Goal: Task Accomplishment & Management: Manage account settings

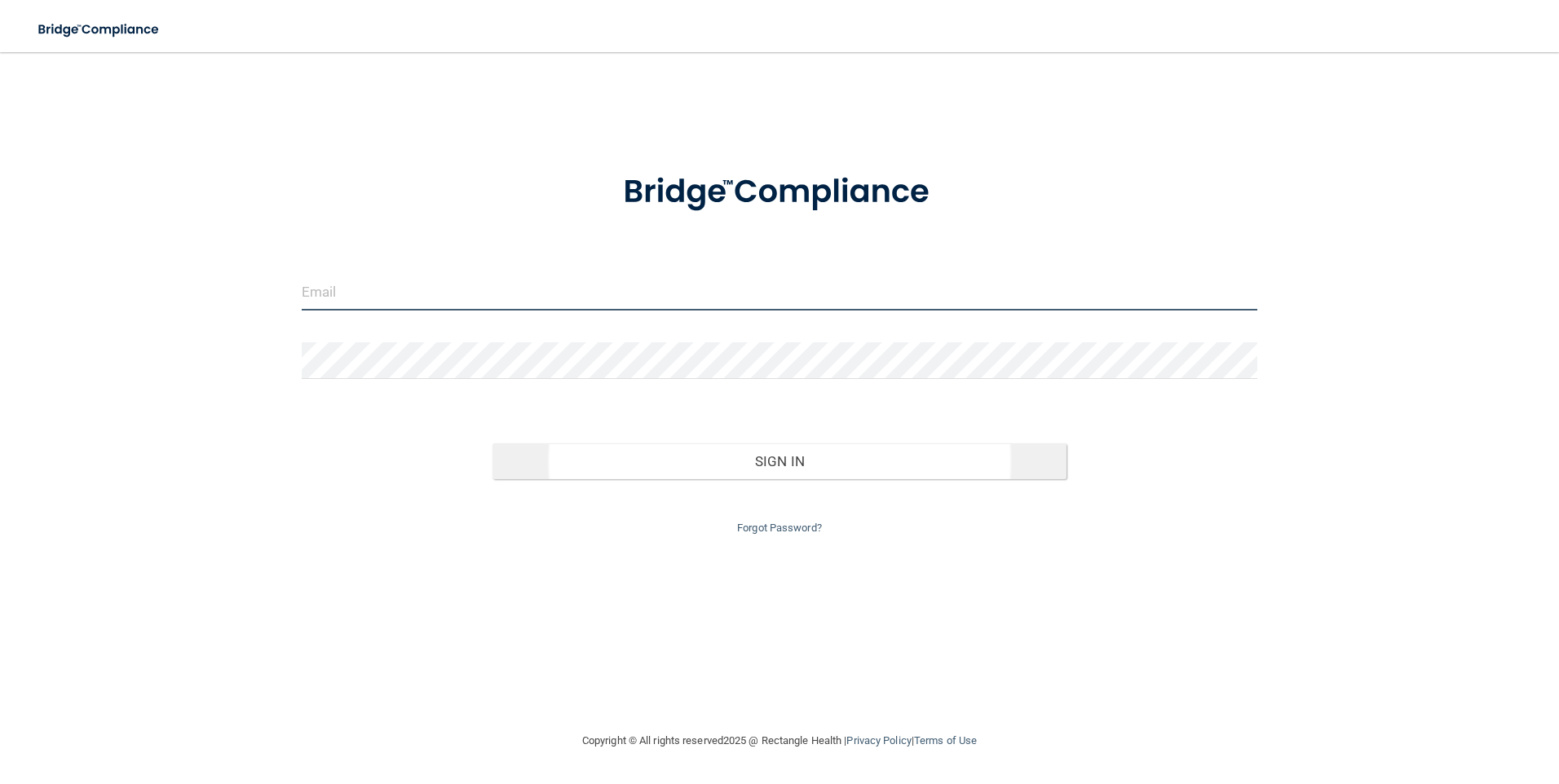
type input "[PERSON_NAME][EMAIL_ADDRESS][DOMAIN_NAME]"
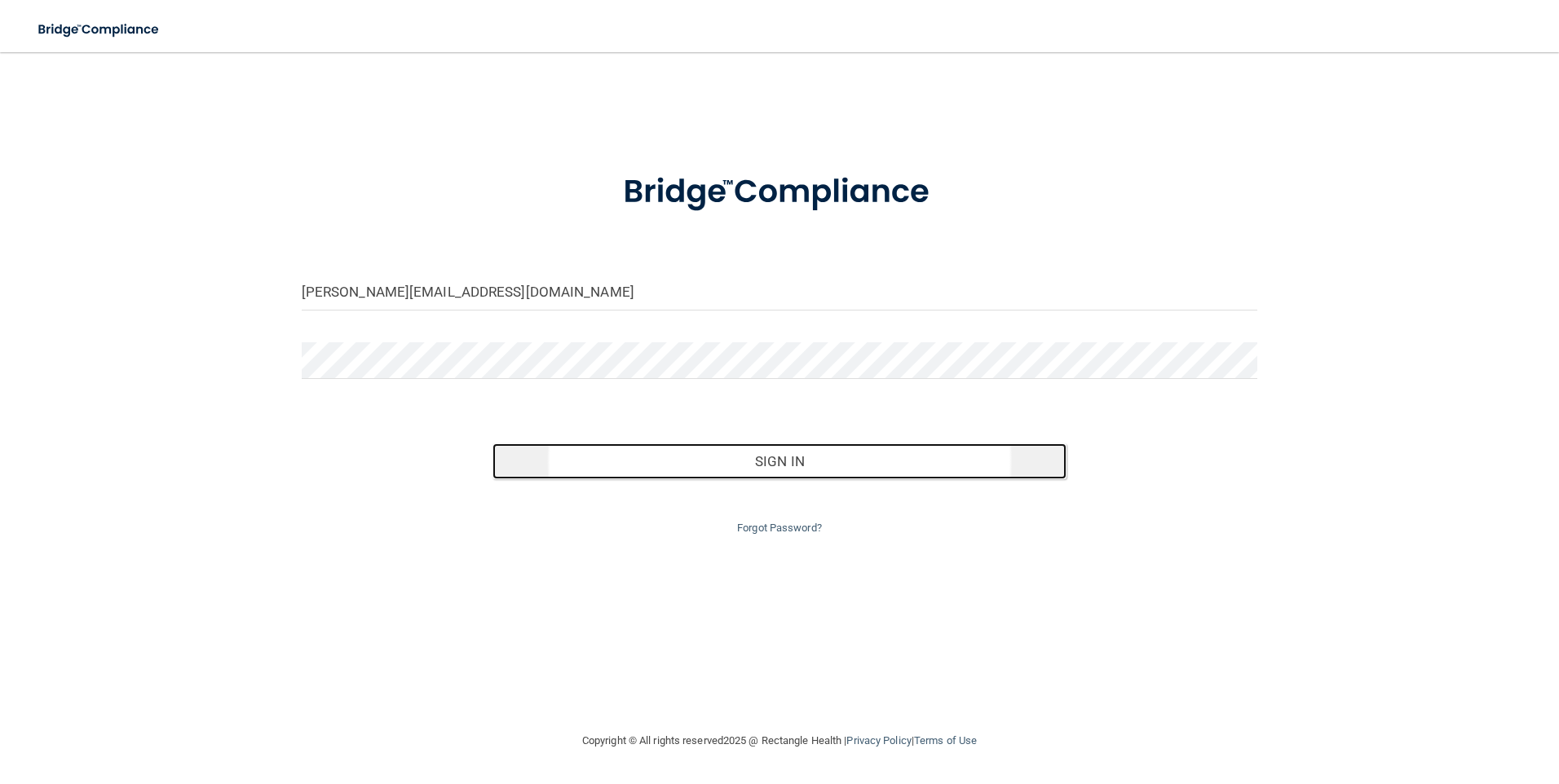
click at [768, 468] on button "Sign In" at bounding box center [779, 461] width 574 height 36
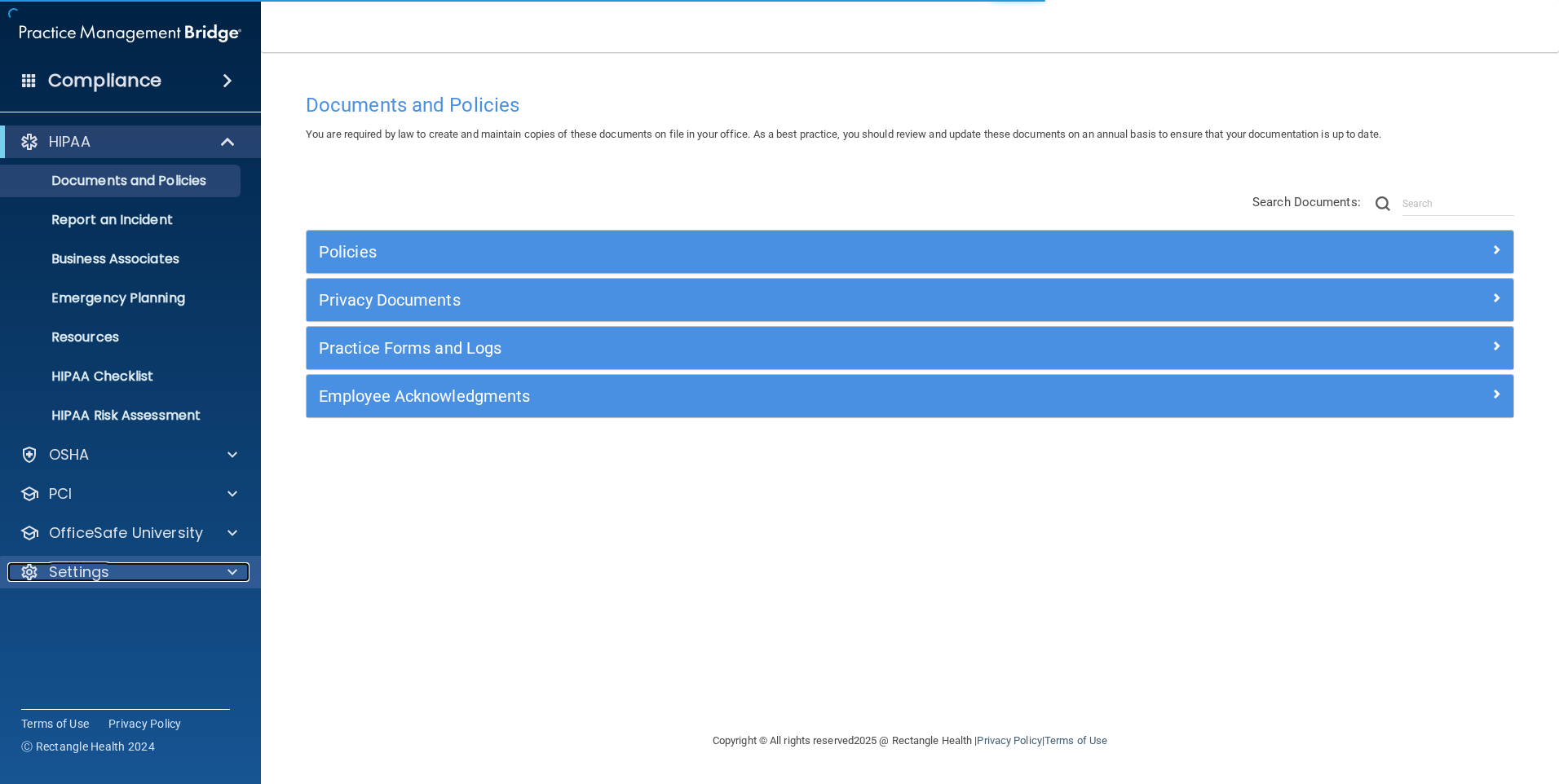
click at [94, 573] on p "Settings" at bounding box center [78, 572] width 61 height 20
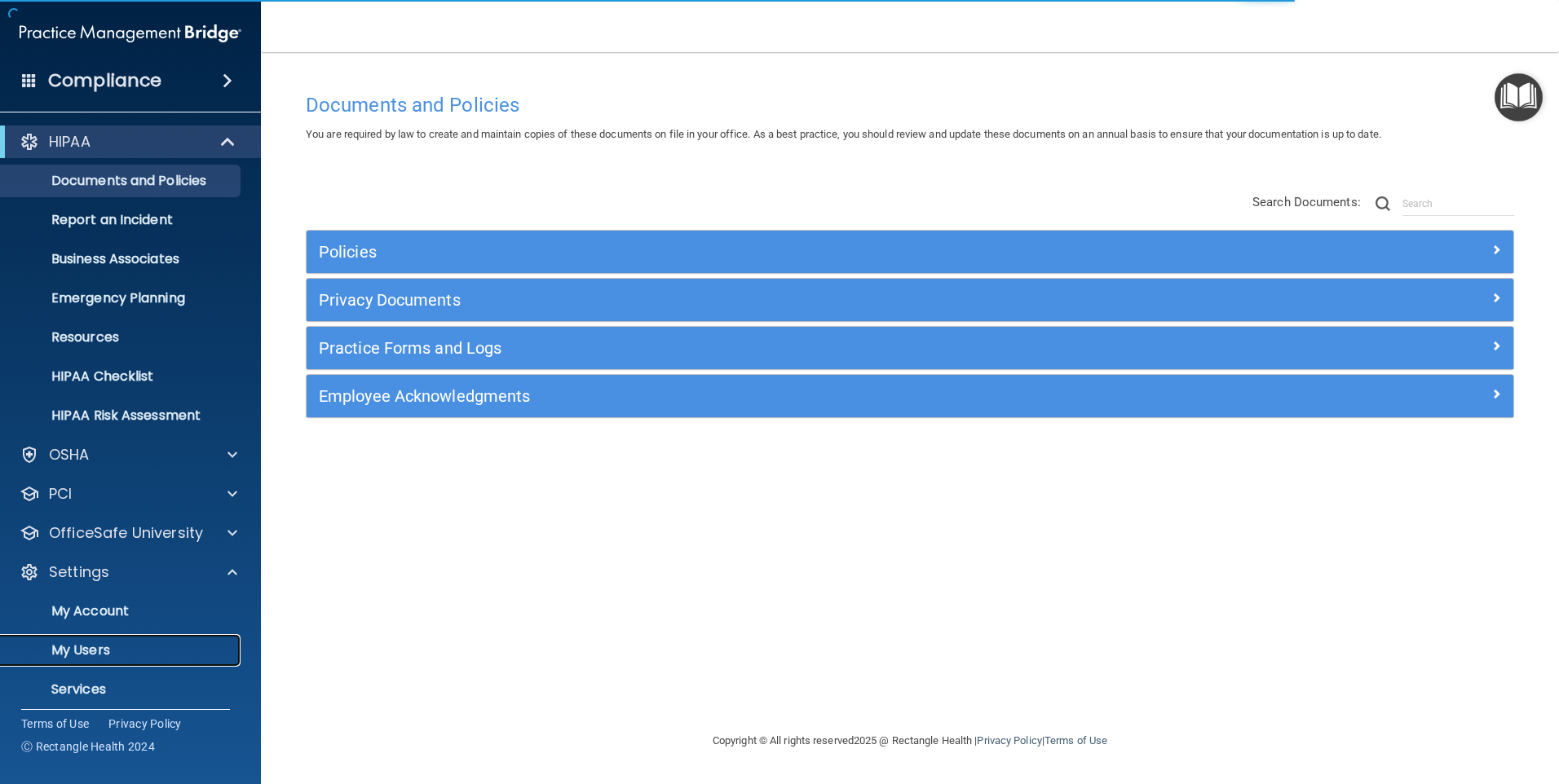
click at [88, 645] on p "My Users" at bounding box center [121, 650] width 222 height 16
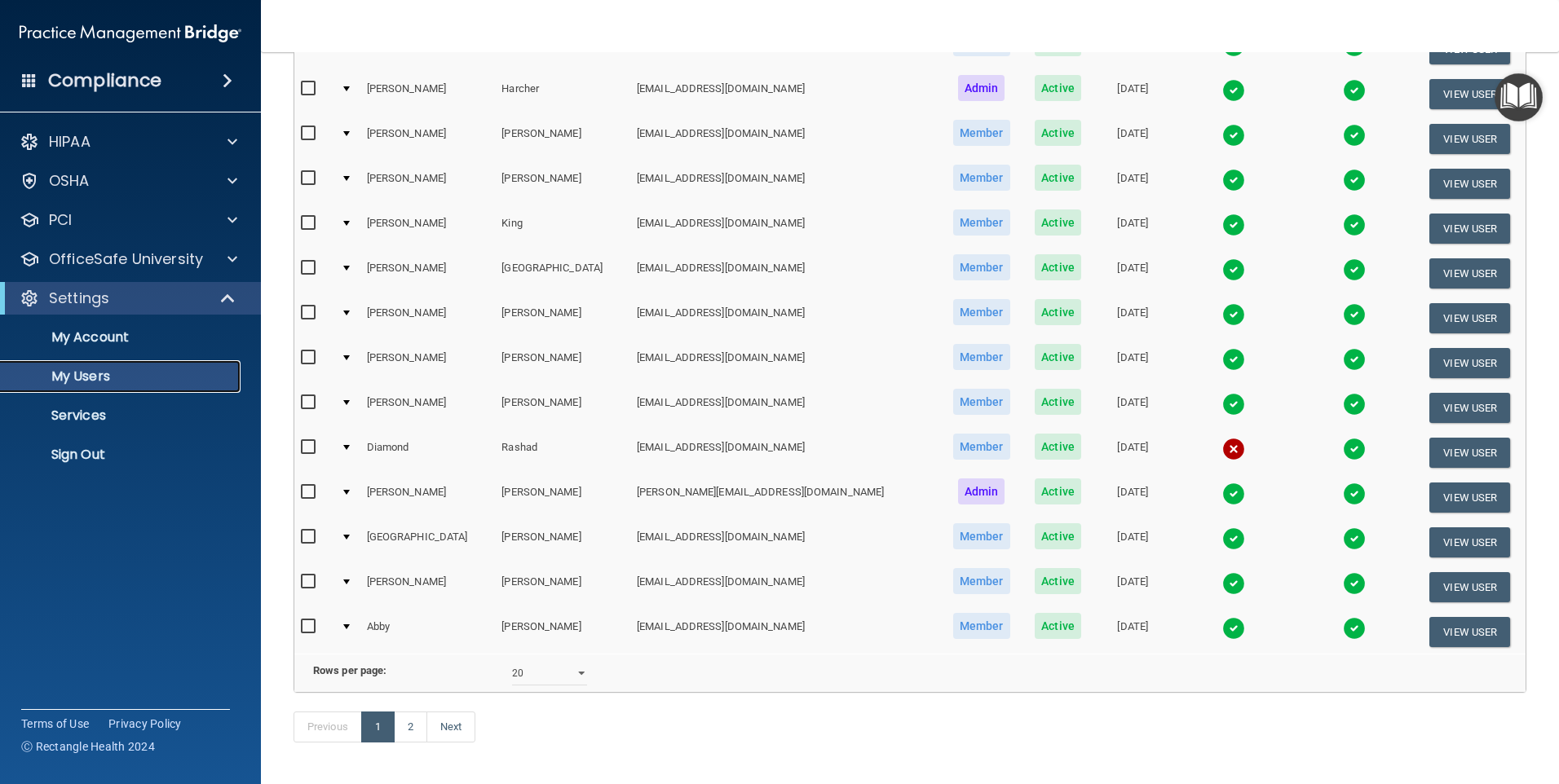
scroll to position [565, 0]
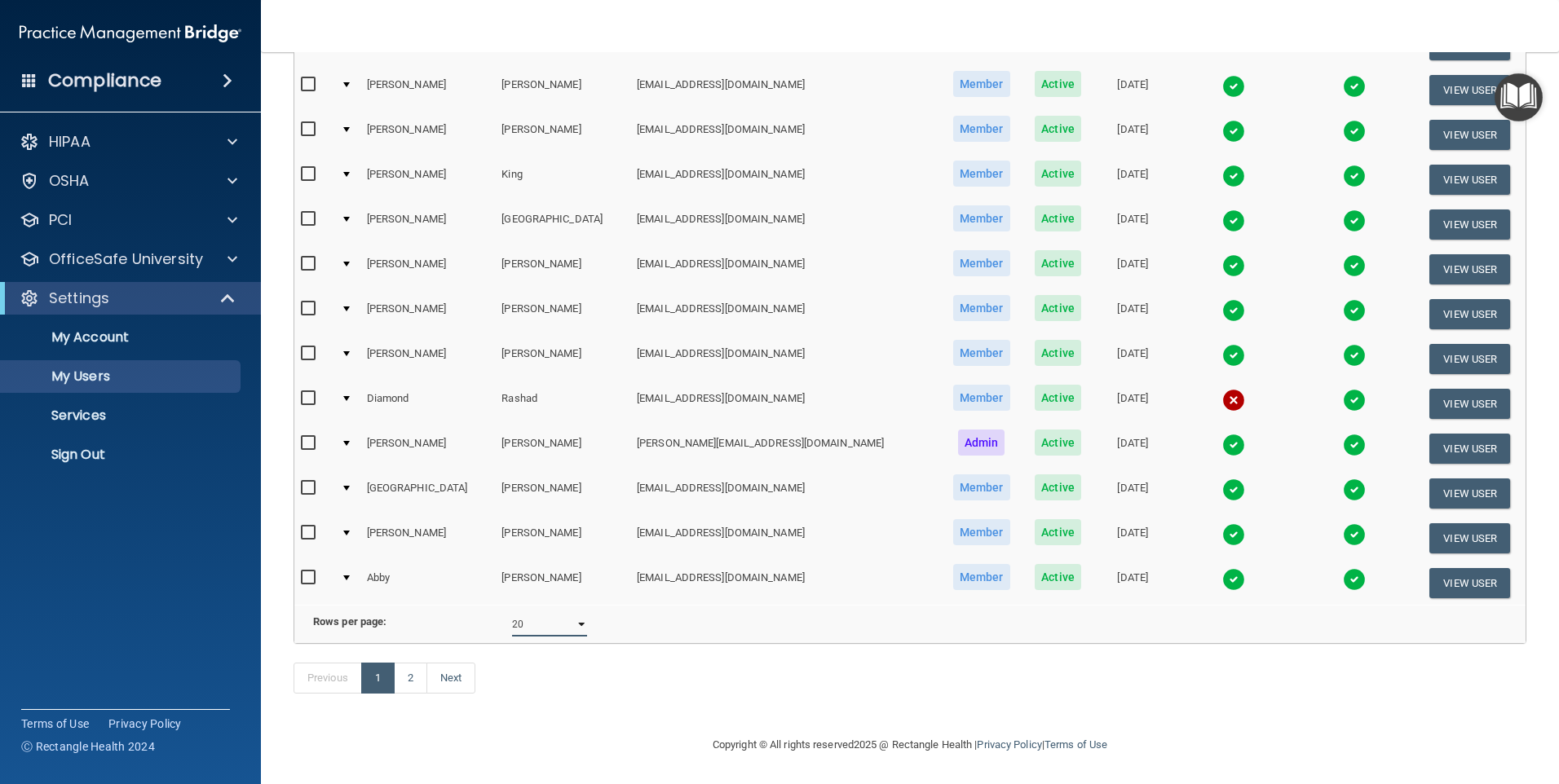
click at [583, 614] on select "10 20 30 40 all" at bounding box center [550, 624] width 75 height 25
select select "30"
click at [512, 612] on select "10 20 30 40 all" at bounding box center [550, 624] width 75 height 25
select select "30"
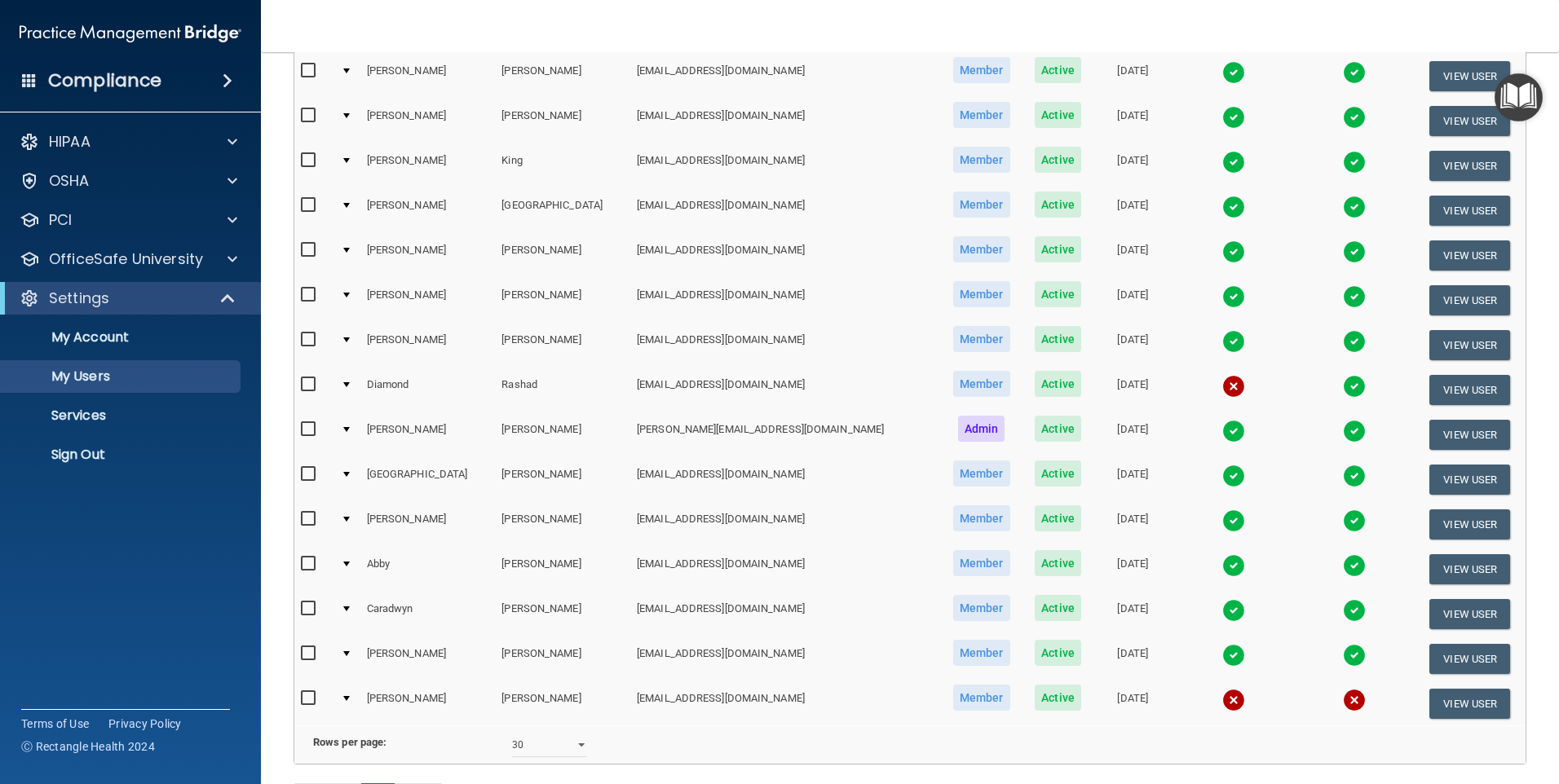
scroll to position [700, 0]
